Goal: Task Accomplishment & Management: Complete application form

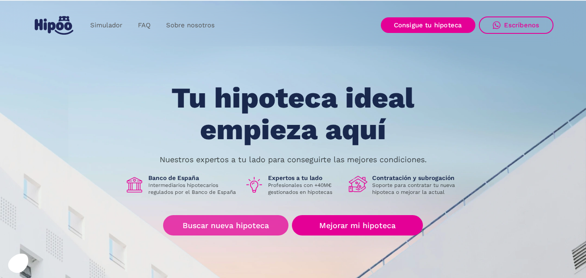
click at [235, 227] on link "Buscar nueva hipoteca" at bounding box center [225, 225] width 125 height 20
click at [224, 228] on link "Buscar nueva hipoteca" at bounding box center [225, 225] width 125 height 20
click at [222, 222] on link "Buscar nueva hipoteca" at bounding box center [225, 225] width 125 height 20
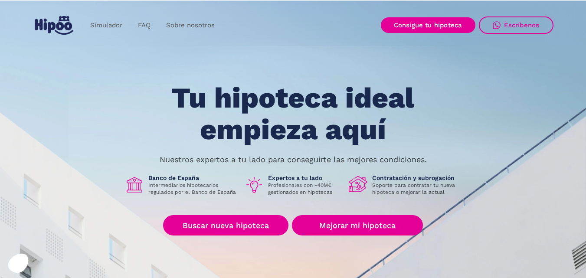
click at [359, 184] on img at bounding box center [357, 184] width 19 height 19
click at [397, 181] on h1 "Contratación y subrogación" at bounding box center [416, 178] width 89 height 8
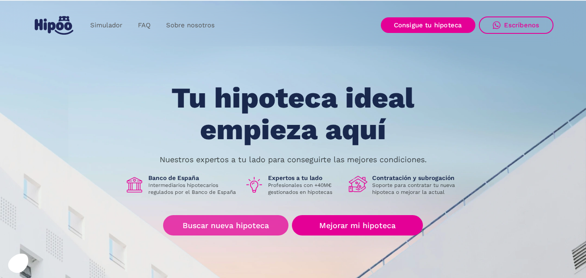
click at [244, 222] on link "Buscar nueva hipoteca" at bounding box center [225, 225] width 125 height 20
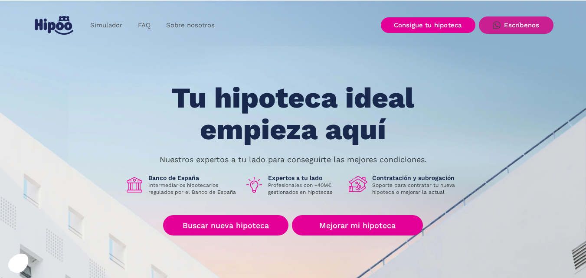
click at [507, 20] on link "Escríbenos" at bounding box center [516, 24] width 75 height 17
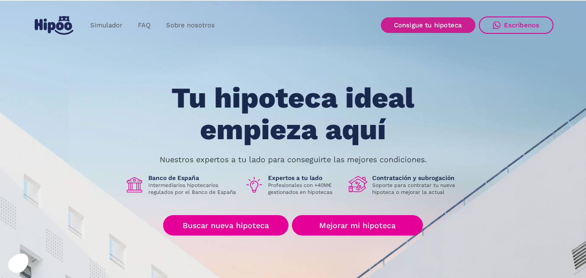
click at [414, 30] on link "Consigue tu hipoteca" at bounding box center [428, 25] width 94 height 16
click at [426, 26] on link "Consigue tu hipoteca" at bounding box center [428, 25] width 94 height 16
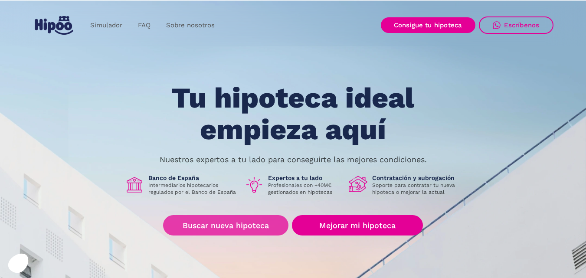
click at [211, 221] on link "Buscar nueva hipoteca" at bounding box center [225, 225] width 125 height 20
click at [238, 221] on link "Buscar nueva hipoteca" at bounding box center [225, 225] width 125 height 20
